Goal: Find specific page/section: Find specific page/section

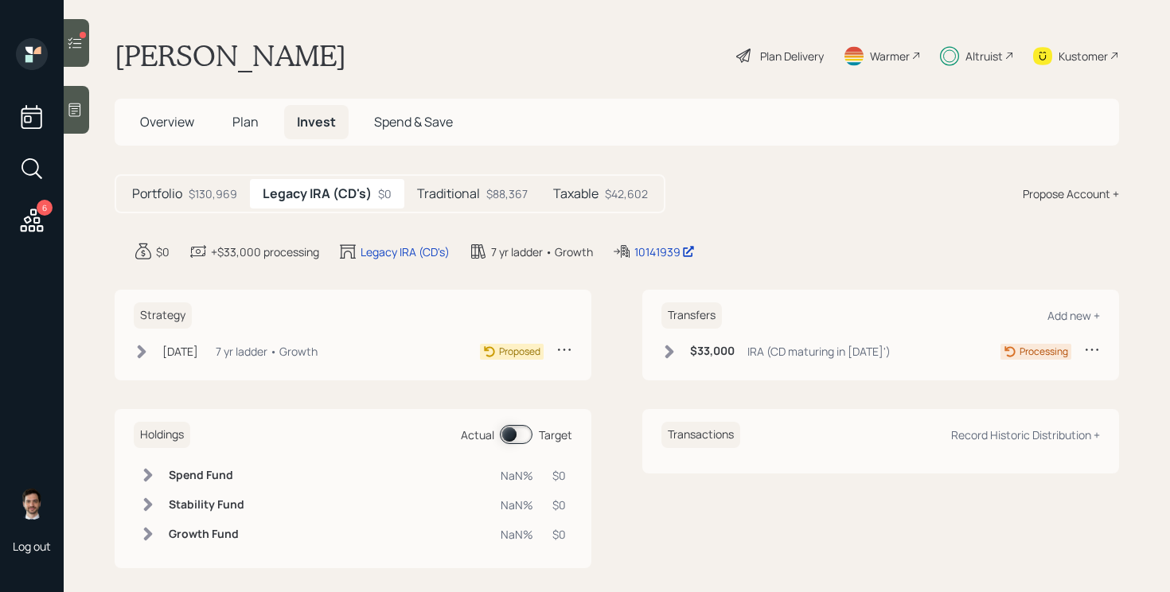
click at [570, 197] on h5 "Taxable" at bounding box center [575, 193] width 45 height 15
